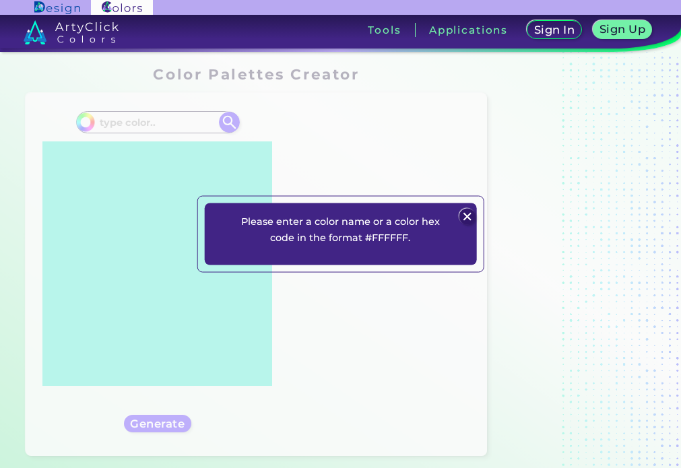
click at [464, 218] on img at bounding box center [468, 217] width 16 height 16
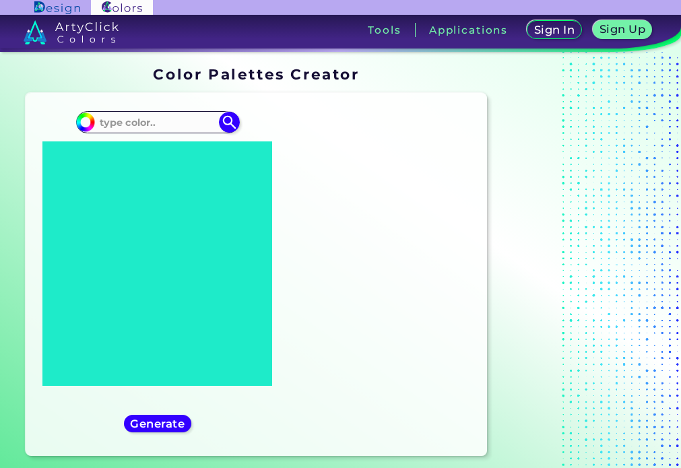
scroll to position [57, 0]
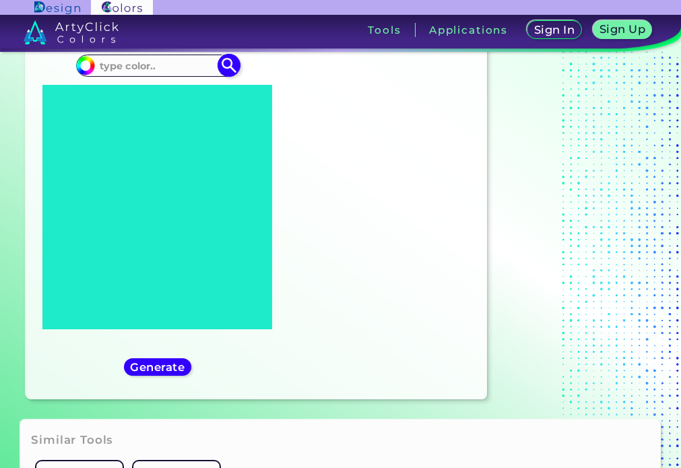
click at [119, 59] on input at bounding box center [157, 66] width 125 height 18
click at [133, 59] on input at bounding box center [157, 66] width 125 height 18
type input "4f1c70"
type input "#000000"
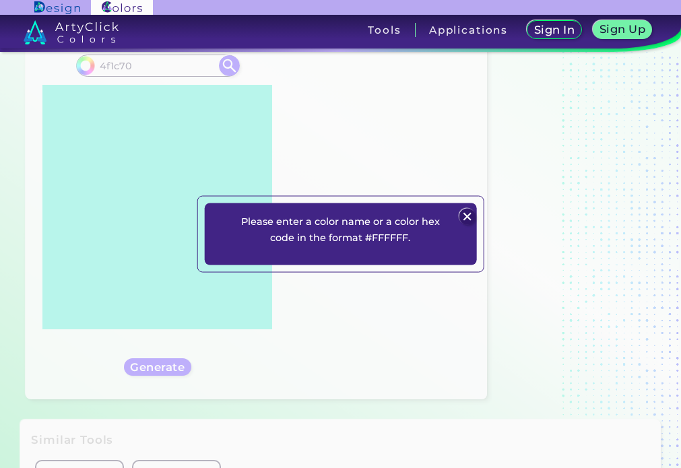
click at [462, 214] on img at bounding box center [468, 217] width 16 height 16
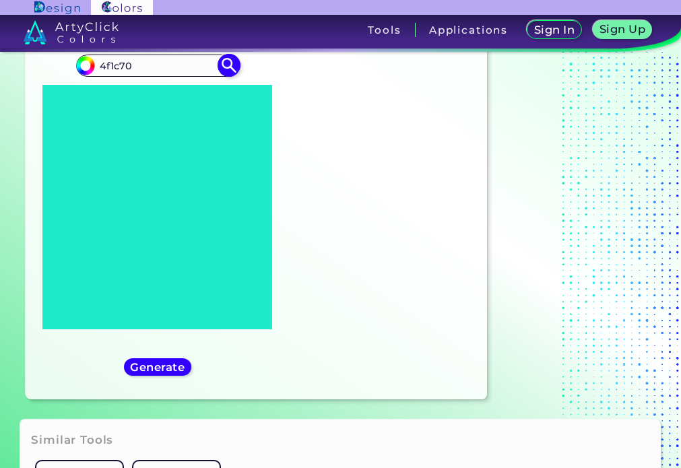
click at [100, 65] on input "4f1c70" at bounding box center [157, 66] width 125 height 18
type input "#4f1c70"
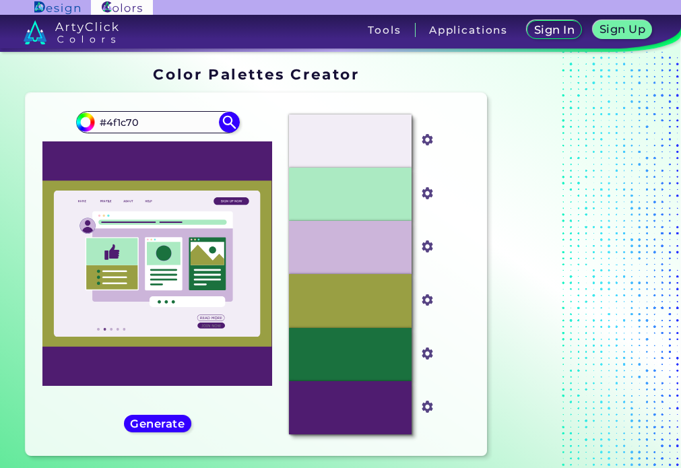
scroll to position [0, 0]
click at [157, 429] on h5 "Generate" at bounding box center [157, 424] width 49 height 10
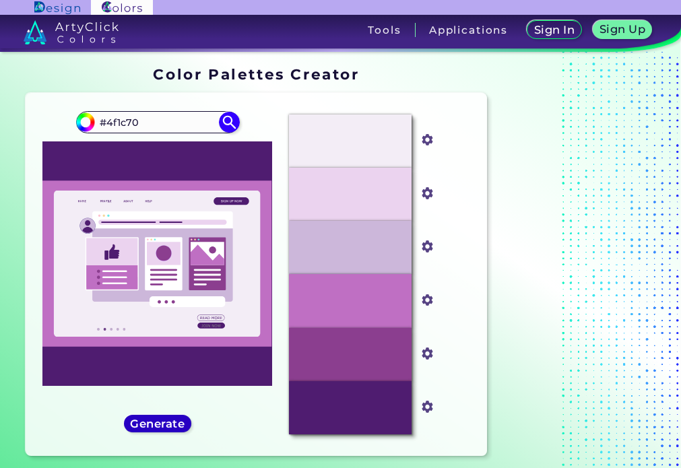
click at [157, 429] on h5 "Generate" at bounding box center [157, 424] width 49 height 10
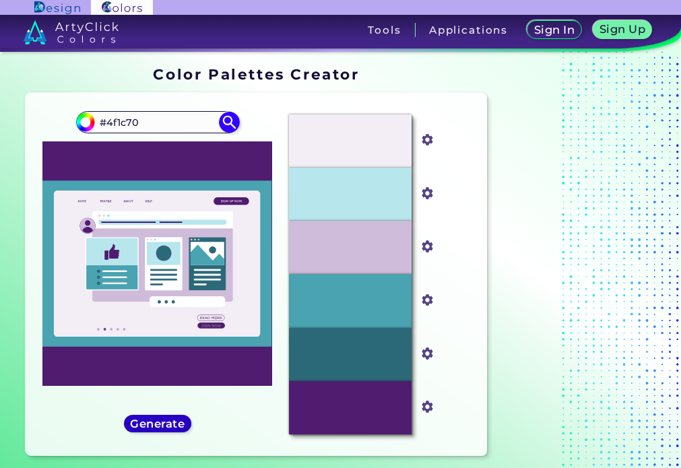
click at [157, 429] on h5 "Generate" at bounding box center [157, 424] width 49 height 10
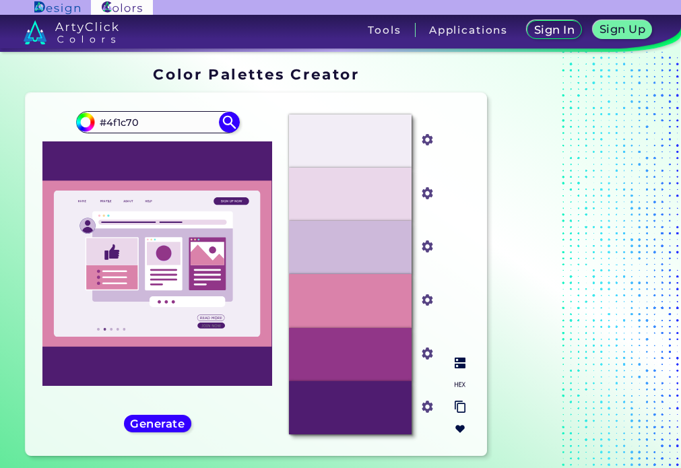
click at [359, 303] on p "#DA82AA" at bounding box center [350, 301] width 45 height 15
click at [430, 305] on input "#da82aa" at bounding box center [424, 298] width 17 height 17
click at [471, 293] on div "#F2EDF6 #f2edf6 #EAD7EA #ead7ea #CDB9DA #cdb9da #DA82AA #da82aa #913688 #913688…" at bounding box center [377, 275] width 198 height 342
click at [344, 300] on p "#DA82AA" at bounding box center [350, 301] width 45 height 15
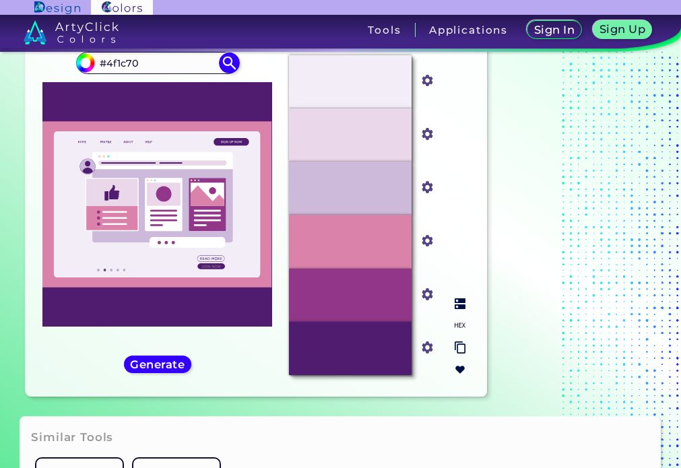
scroll to position [63, 0]
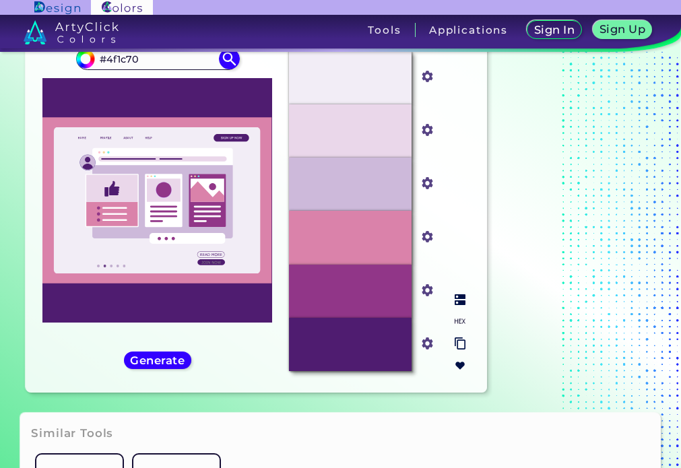
click at [464, 299] on img at bounding box center [460, 300] width 11 height 11
click at [352, 235] on p "Dull Pink" at bounding box center [350, 237] width 40 height 9
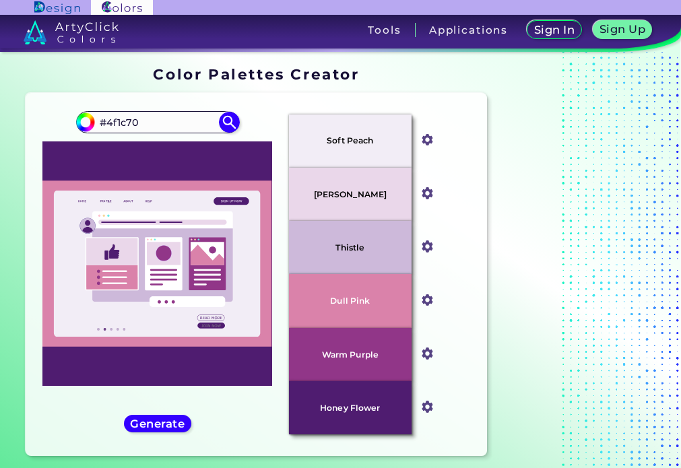
scroll to position [0, 0]
drag, startPoint x: 177, startPoint y: 121, endPoint x: 24, endPoint y: 119, distance: 153.0
click at [24, 119] on section "Oops - something went wrong. Please try again. Soft Peach #f2edf6 Vanilla Ice #…" at bounding box center [256, 278] width 472 height 380
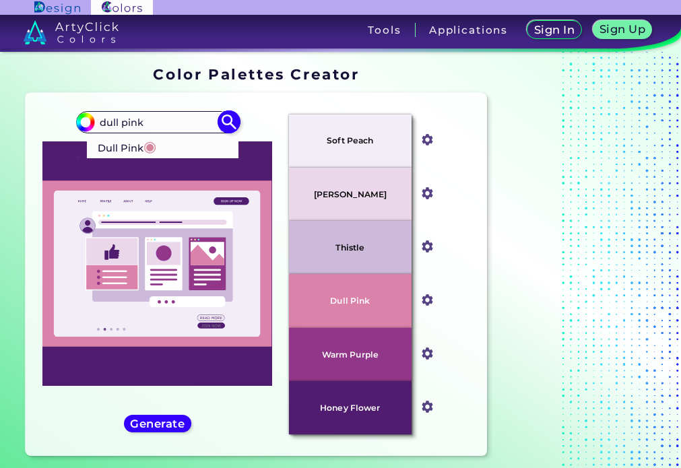
type input "dull pink"
click at [109, 142] on p "Dull Pink ◉" at bounding box center [127, 146] width 59 height 25
type input "#d5869d"
type input "#D5869D"
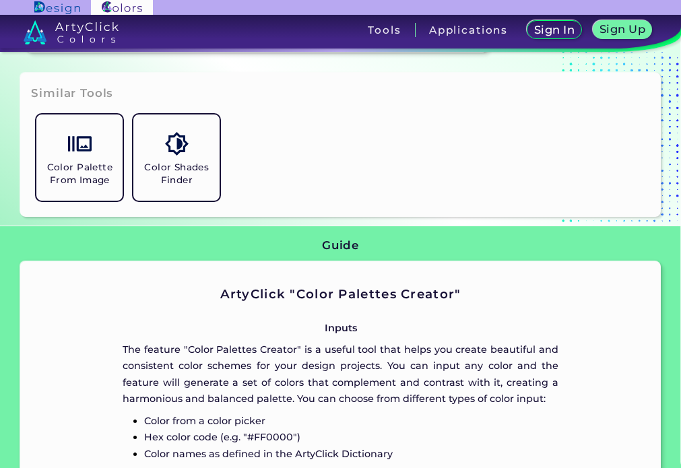
scroll to position [406, 0]
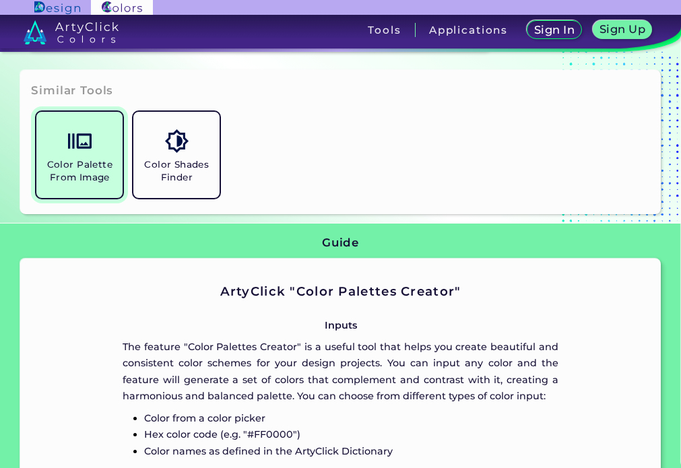
click at [95, 150] on link "Color Palette From Image" at bounding box center [79, 154] width 97 height 97
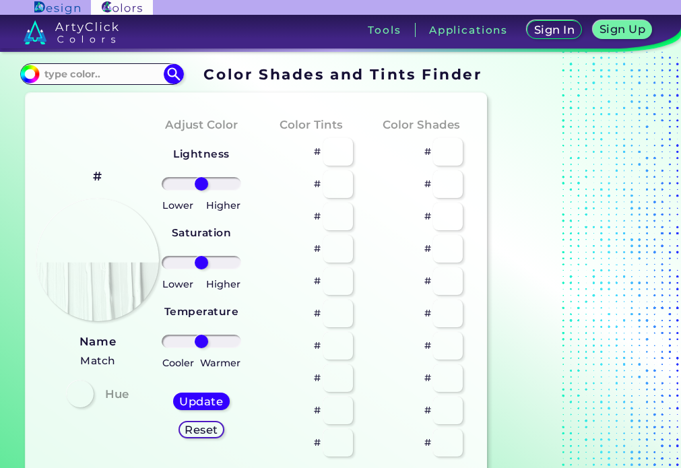
type input "#70e6d2"
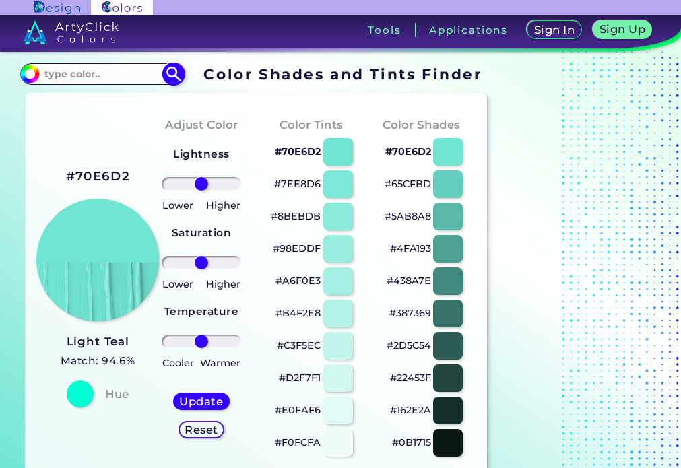
click at [113, 73] on input at bounding box center [101, 74] width 125 height 18
type input "dull pink"
click at [117, 92] on li "Dull Pink ◉" at bounding box center [107, 98] width 151 height 25
type input "#d5869d"
type input "#D5869D"
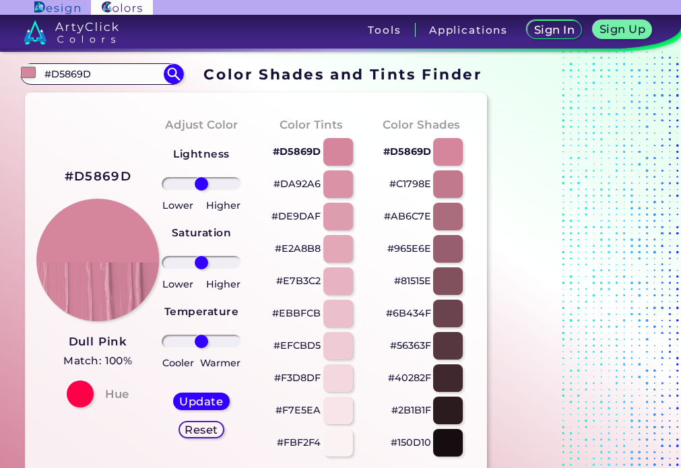
scroll to position [20, 0]
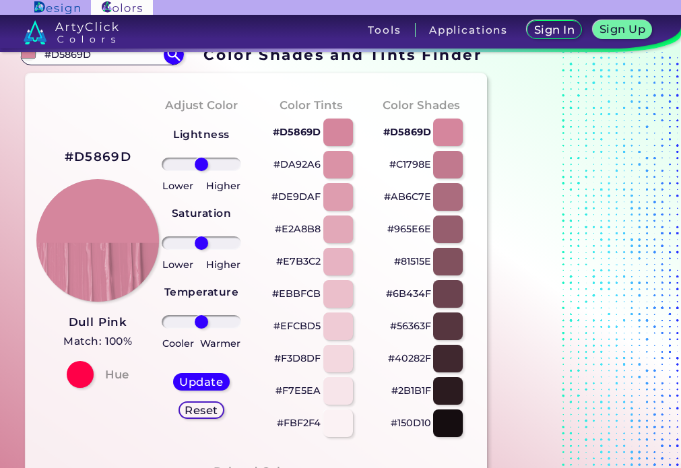
click at [104, 158] on h2 "#D5869D" at bounding box center [98, 157] width 67 height 18
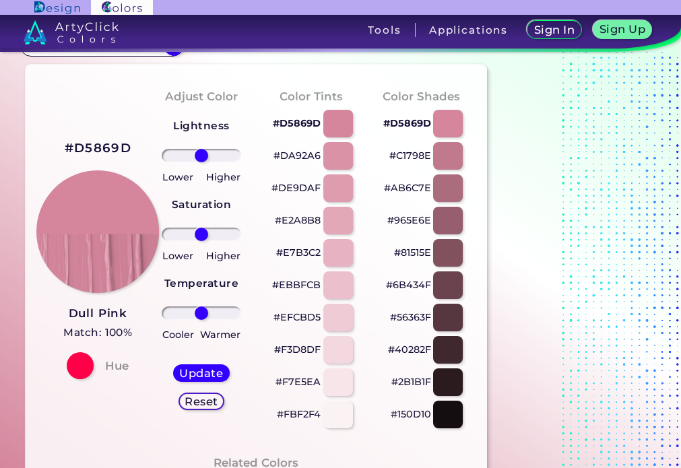
scroll to position [22, 0]
